Goal: Information Seeking & Learning: Check status

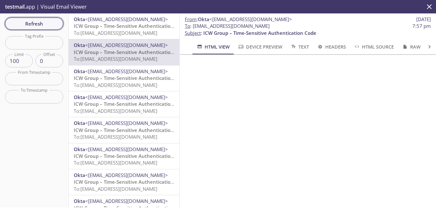
click at [45, 26] on span "Refresh" at bounding box center [34, 23] width 48 height 8
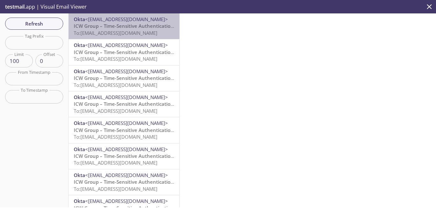
click at [145, 27] on span "ICW Group – Time-Sensitive Authentication Code" at bounding box center [130, 26] width 113 height 6
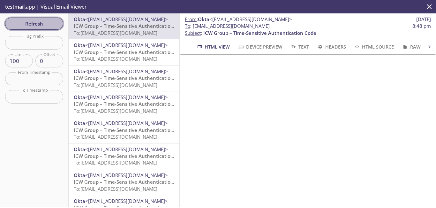
click at [43, 27] on span "Refresh" at bounding box center [34, 23] width 48 height 8
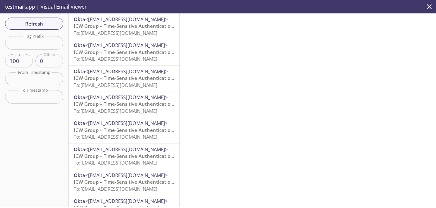
click at [135, 32] on span "To: [EMAIL_ADDRESS][DOMAIN_NAME]" at bounding box center [116, 33] width 84 height 6
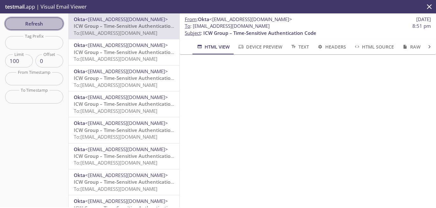
click at [43, 24] on span "Refresh" at bounding box center [34, 23] width 48 height 8
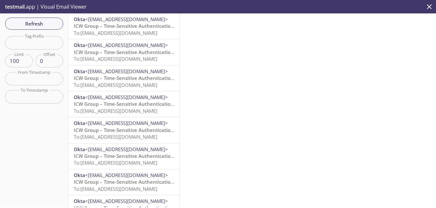
click at [127, 28] on span "ICW Group – Time-Sensitive Authentication Code" at bounding box center [130, 26] width 113 height 6
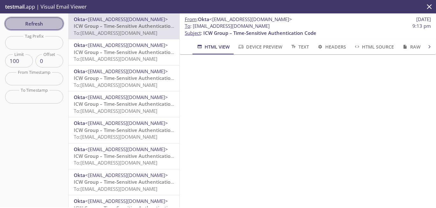
click at [52, 23] on span "Refresh" at bounding box center [34, 23] width 48 height 8
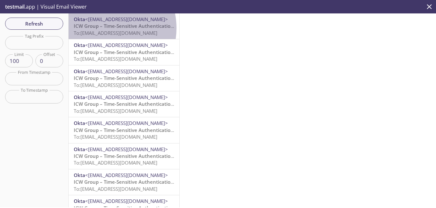
click at [103, 28] on span "ICW Group – Time-Sensitive Authentication Code" at bounding box center [130, 26] width 113 height 6
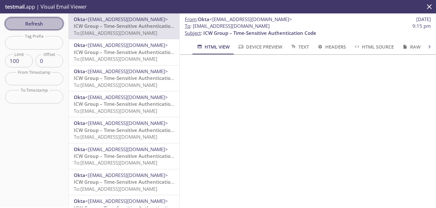
click at [44, 19] on span "Refresh" at bounding box center [34, 23] width 48 height 8
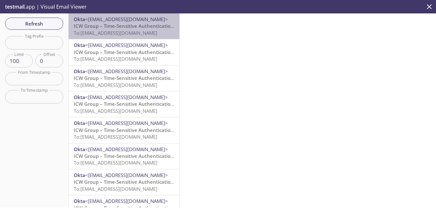
click at [129, 33] on span "To: [EMAIL_ADDRESS][DOMAIN_NAME]" at bounding box center [116, 33] width 84 height 6
